Goal: Find specific page/section: Find specific page/section

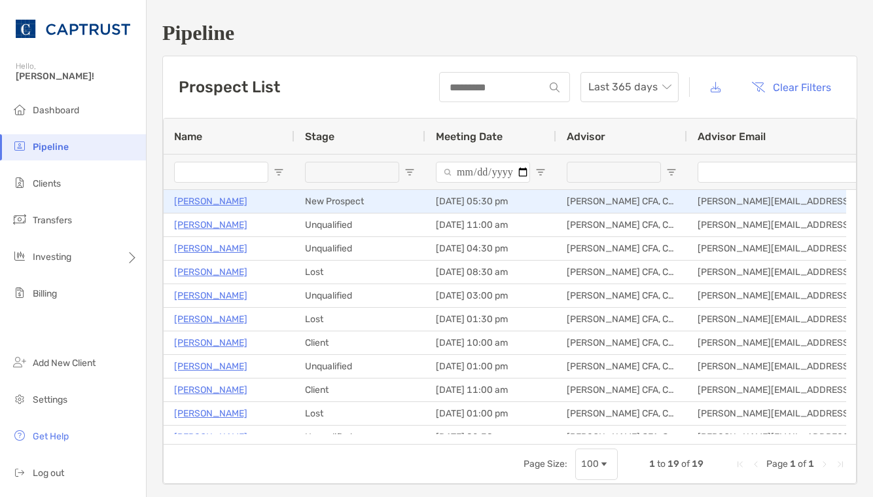
click at [236, 205] on p "Charlotte Mccloskey" at bounding box center [210, 201] width 73 height 16
